Goal: Information Seeking & Learning: Find specific fact

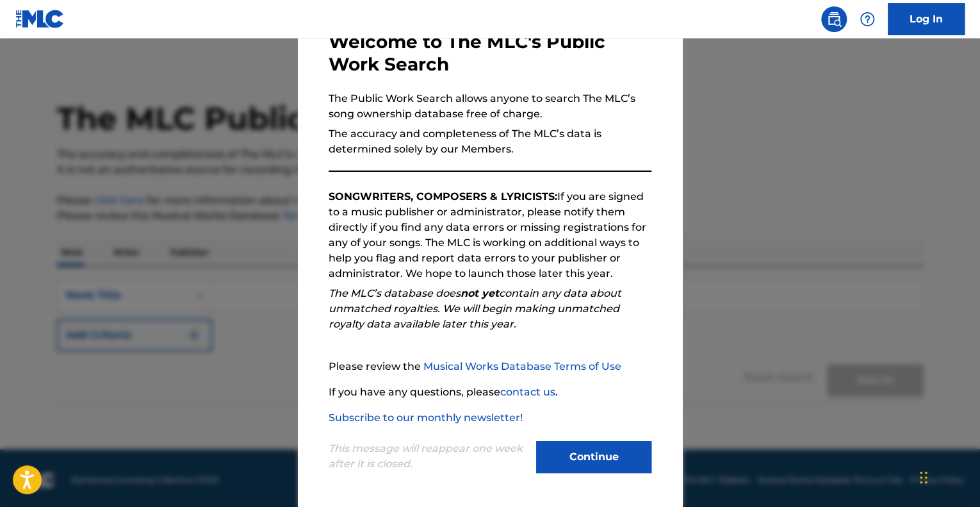
scroll to position [9, 0]
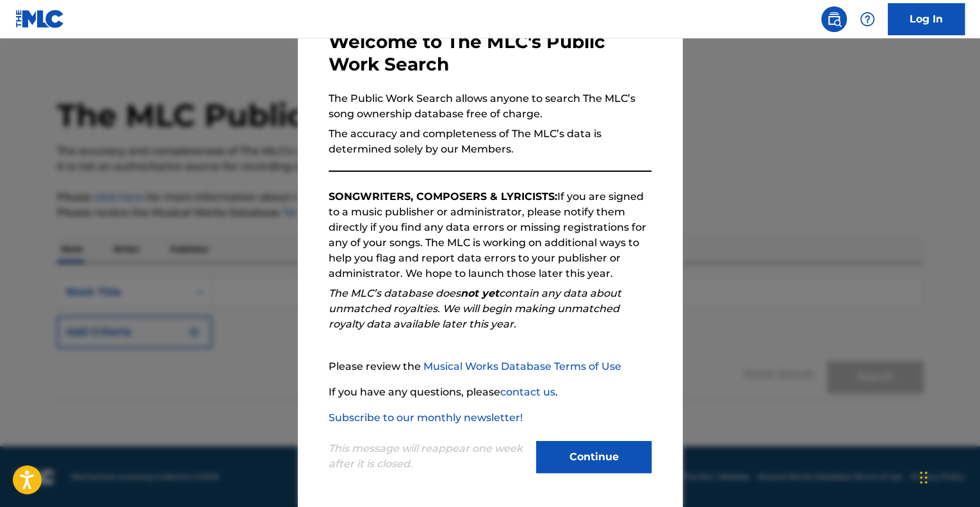
click at [582, 457] on button "Continue" at bounding box center [593, 457] width 115 height 32
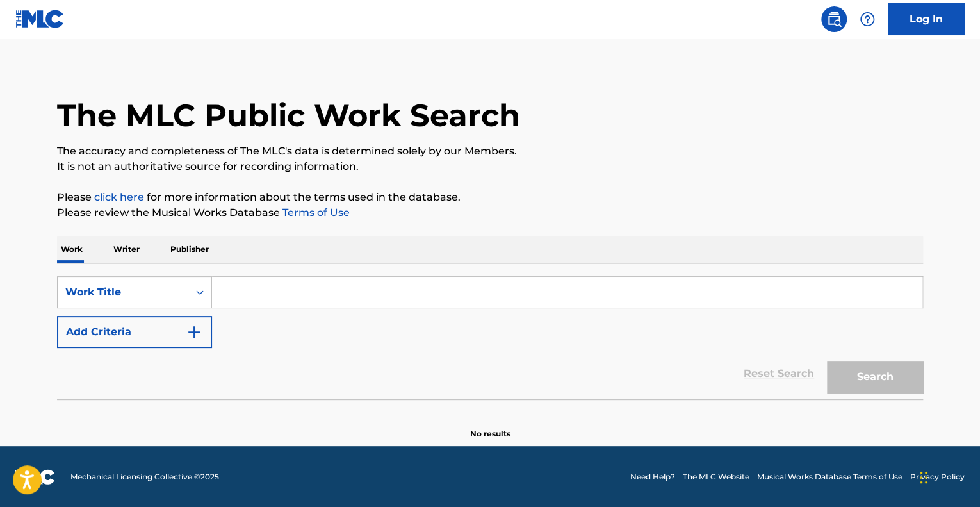
click at [266, 297] on input "Search Form" at bounding box center [567, 292] width 710 height 31
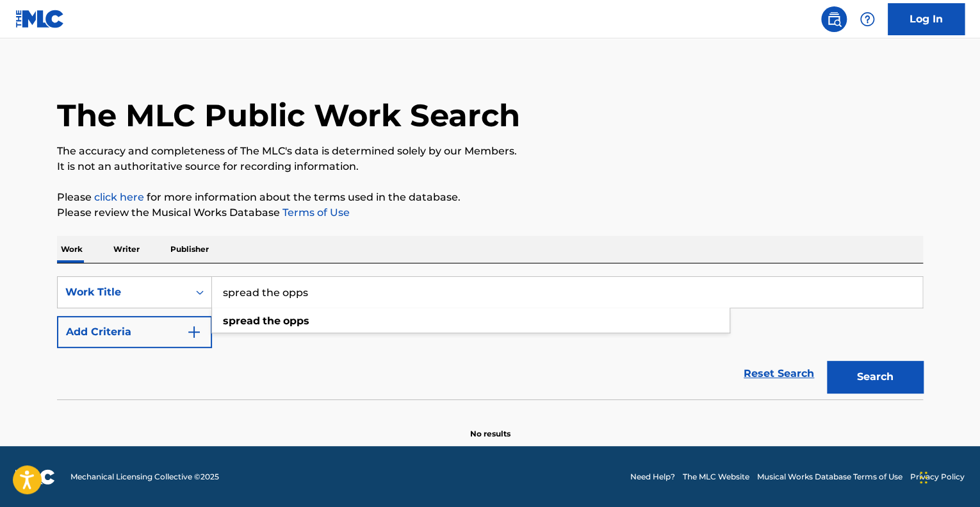
type input "spread the opps"
click at [121, 322] on button "Add Criteria" at bounding box center [134, 332] width 155 height 32
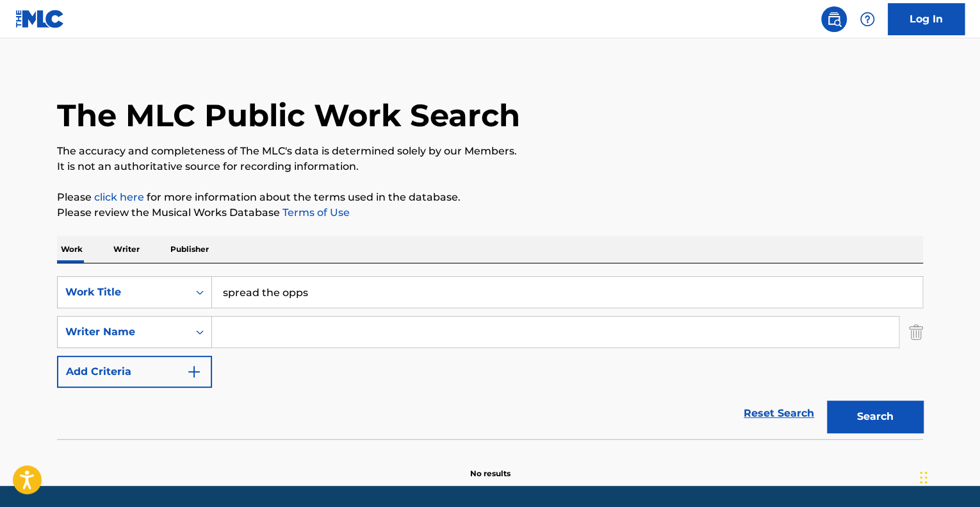
click at [251, 329] on input "Search Form" at bounding box center [555, 331] width 687 height 31
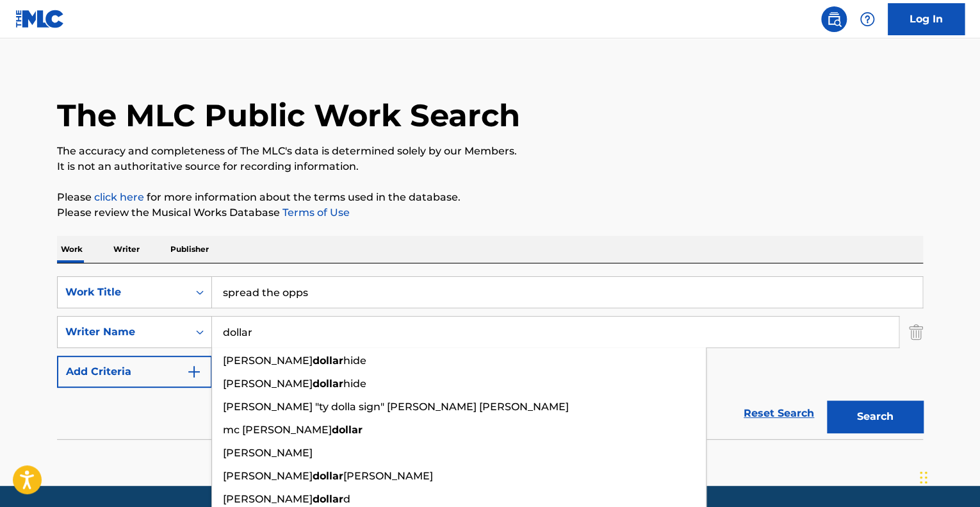
type input "dollar"
click at [827, 400] on button "Search" at bounding box center [875, 416] width 96 height 32
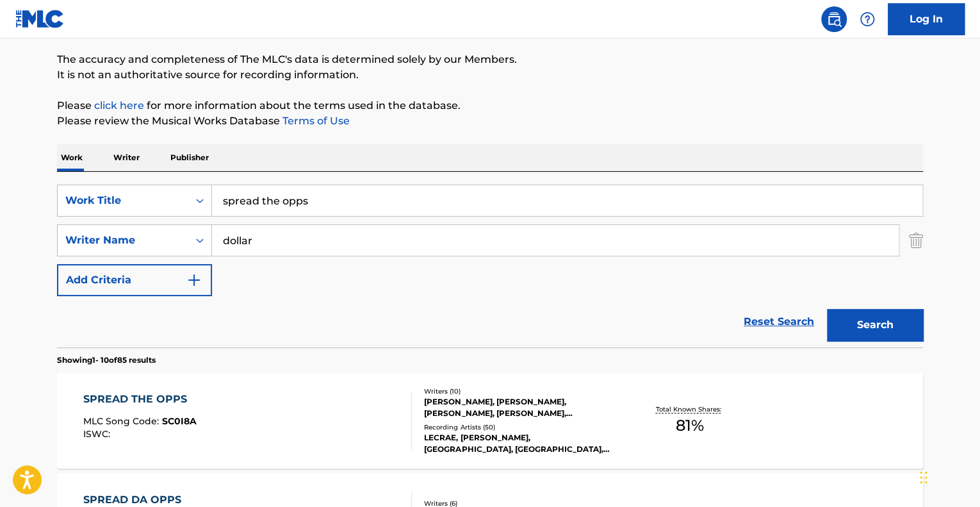
scroll to position [201, 0]
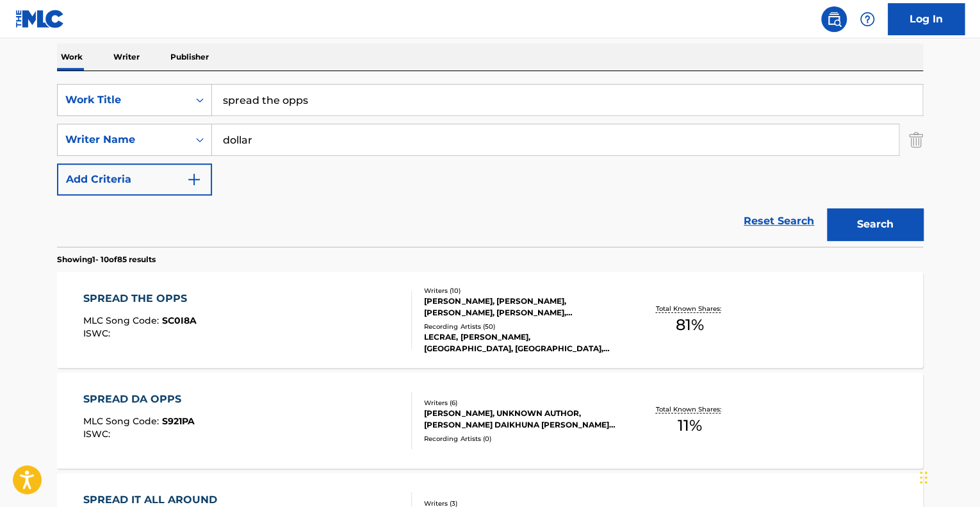
click at [150, 296] on div "SPREAD THE OPPS" at bounding box center [139, 298] width 113 height 15
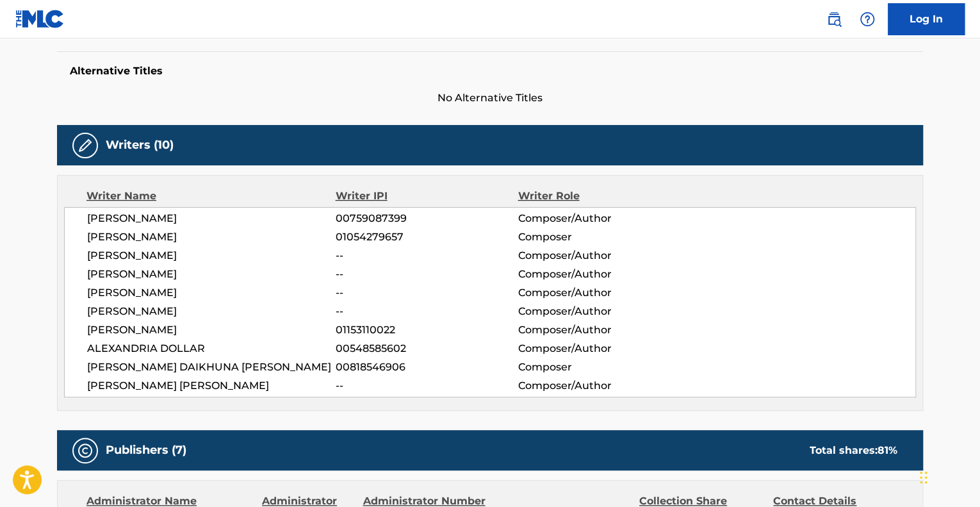
scroll to position [256, 0]
